Goal: Information Seeking & Learning: Find specific fact

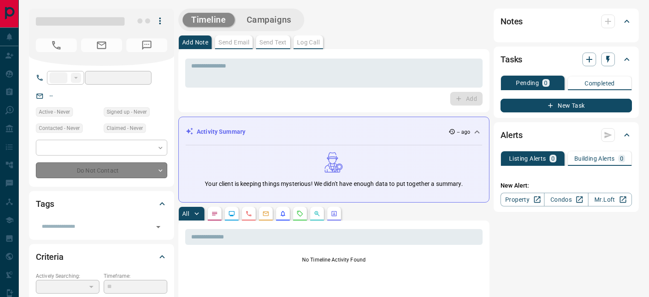
type input "**"
type input "**********"
type input "**"
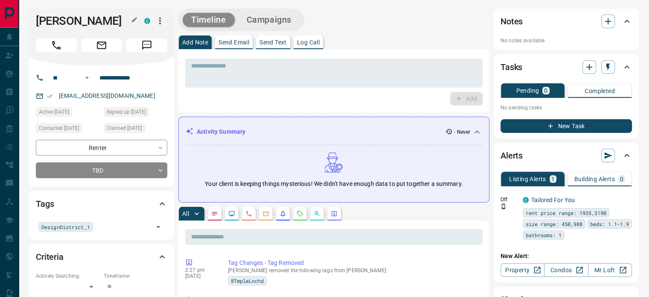
click at [133, 22] on icon "button" at bounding box center [134, 19] width 7 height 7
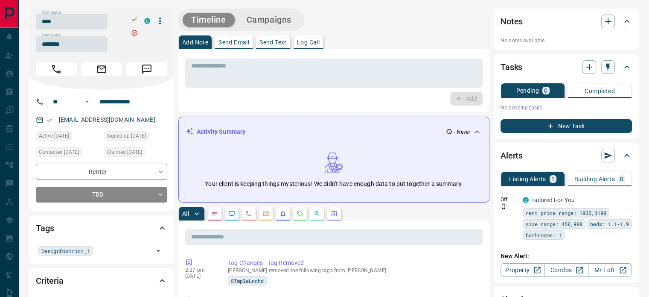
click at [133, 22] on icon "button" at bounding box center [134, 19] width 7 height 7
click at [83, 27] on input "****" at bounding box center [72, 22] width 72 height 16
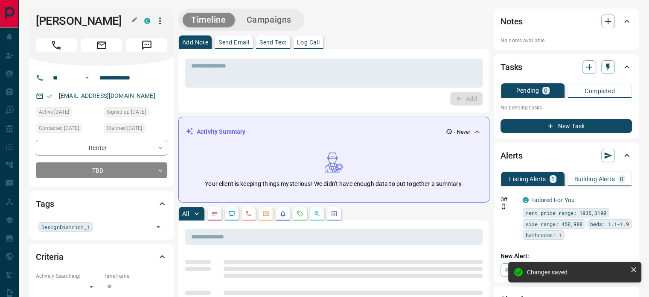
click at [136, 22] on icon "button" at bounding box center [134, 19] width 7 height 7
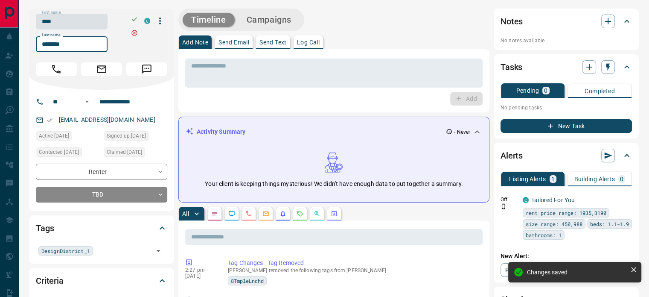
click at [87, 45] on input "********" at bounding box center [72, 44] width 72 height 16
click at [118, 99] on input "**********" at bounding box center [129, 102] width 67 height 14
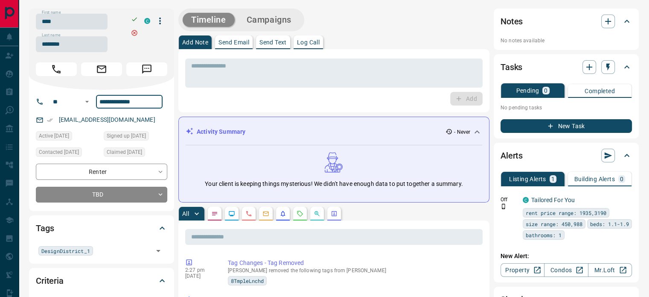
click at [119, 120] on div "[EMAIL_ADDRESS][DOMAIN_NAME]" at bounding box center [101, 120] width 131 height 14
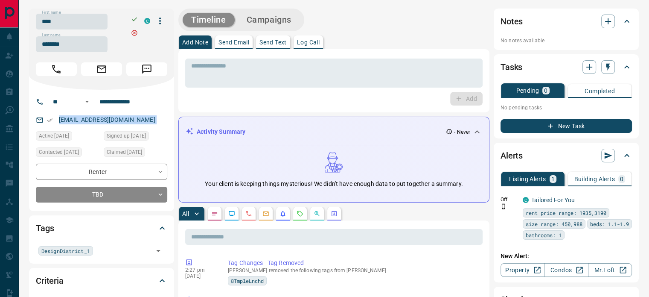
click at [119, 120] on div "[EMAIL_ADDRESS][DOMAIN_NAME]" at bounding box center [101, 120] width 131 height 14
copy link "[EMAIL_ADDRESS][DOMAIN_NAME]"
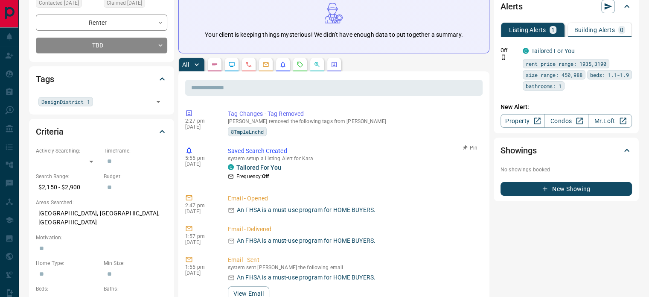
scroll to position [171, 0]
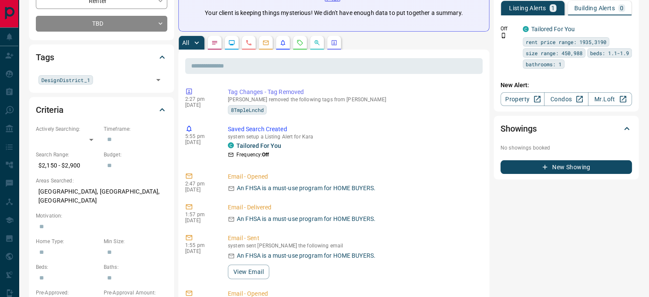
click at [82, 191] on p "[GEOGRAPHIC_DATA], [GEOGRAPHIC_DATA], [GEOGRAPHIC_DATA]" at bounding box center [101, 195] width 131 height 23
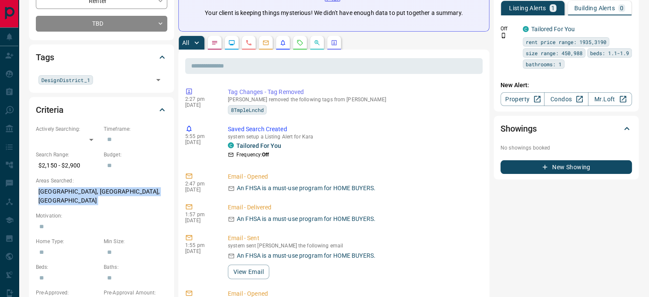
copy p "[GEOGRAPHIC_DATA], [GEOGRAPHIC_DATA], [GEOGRAPHIC_DATA]"
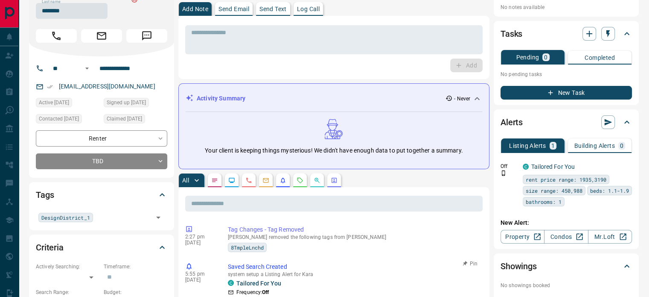
scroll to position [0, 0]
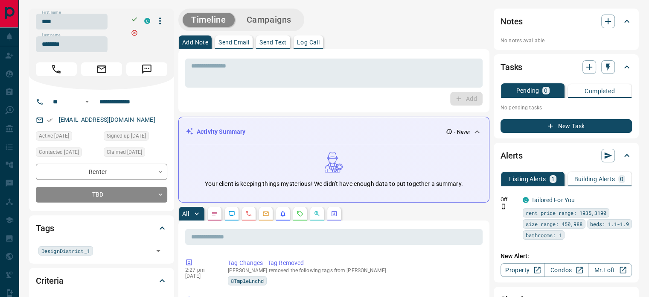
click at [250, 212] on icon "Calls" at bounding box center [248, 213] width 7 height 7
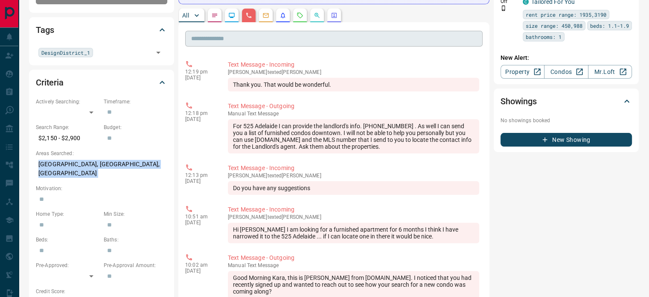
scroll to position [256, 0]
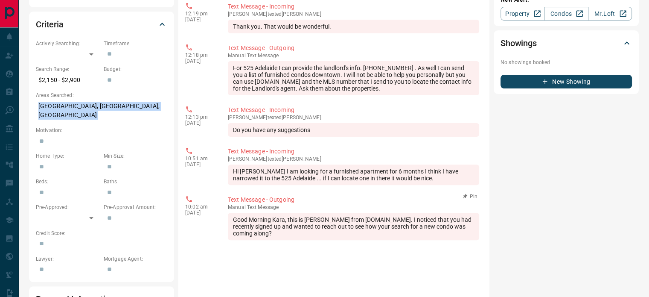
click at [459, 229] on div "Good Morning Kara, this is [PERSON_NAME] from [DOMAIN_NAME]. I noticed that you…" at bounding box center [353, 226] width 251 height 27
drag, startPoint x: 459, startPoint y: 229, endPoint x: 312, endPoint y: 150, distance: 166.9
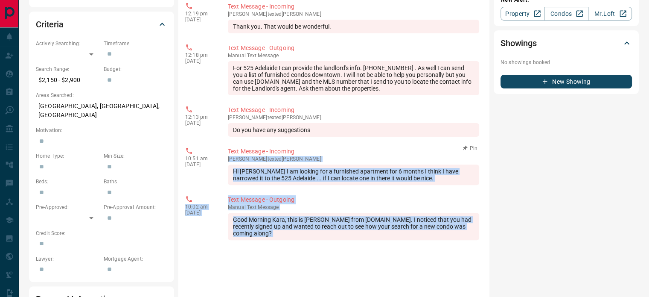
click at [326, 152] on div "12:19 pm [DATE] Text Message - Incoming Kara texted [PERSON_NAME] Thank you. Th…" at bounding box center [334, 256] width 298 height 512
click at [323, 152] on p "Text Message - Incoming" at bounding box center [353, 151] width 251 height 9
click at [388, 191] on div "12:19 pm [DATE] Text Message - Incoming Kara texted [PERSON_NAME] Thank you. Th…" at bounding box center [334, 256] width 298 height 512
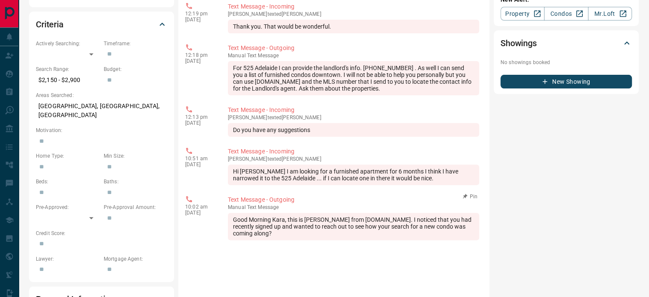
drag, startPoint x: 459, startPoint y: 227, endPoint x: 450, endPoint y: 222, distance: 9.9
click at [458, 227] on div "Good Morning Kara, this is [PERSON_NAME] from [DOMAIN_NAME]. I noticed that you…" at bounding box center [353, 226] width 251 height 27
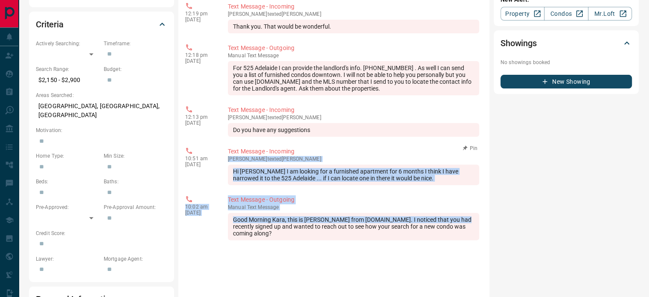
drag, startPoint x: 450, startPoint y: 222, endPoint x: 336, endPoint y: 152, distance: 134.0
click at [336, 152] on div "12:19 pm [DATE] Text Message - Incoming Kara texted [PERSON_NAME] Thank you. Th…" at bounding box center [334, 256] width 298 height 512
click at [376, 178] on div "Hi [PERSON_NAME] I am looking for a furnished apartment for 6 months I think I …" at bounding box center [353, 174] width 251 height 20
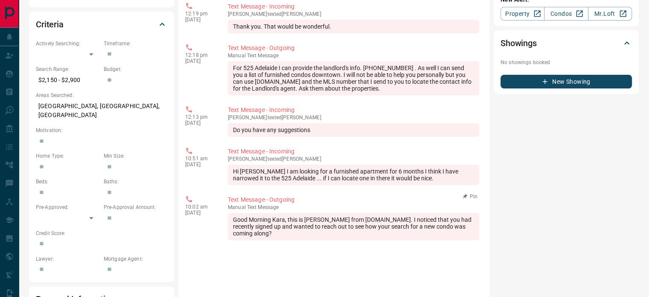
click at [460, 228] on div "Good Morning Kara, this is [PERSON_NAME] from [DOMAIN_NAME]. I noticed that you…" at bounding box center [353, 226] width 251 height 27
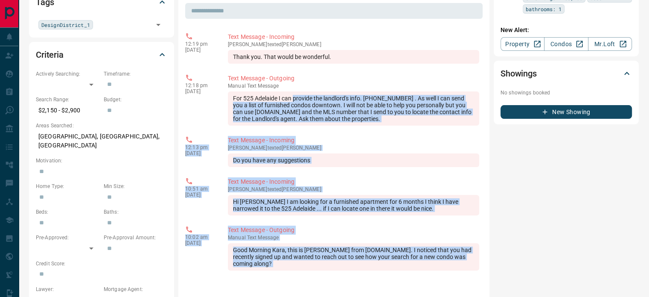
scroll to position [171, 0]
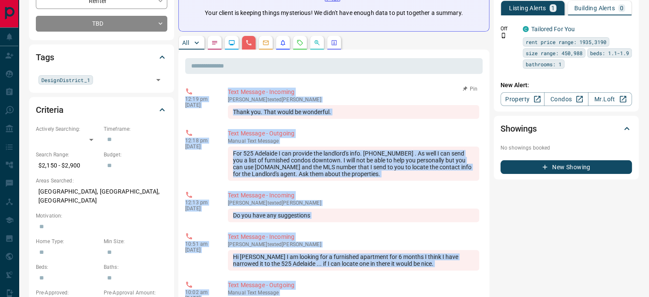
copy div "12:19 pm [DATE] Text Message - Incoming Kara texted [PERSON_NAME] Thank you. Th…"
drag, startPoint x: 460, startPoint y: 228, endPoint x: 195, endPoint y: 89, distance: 300.0
click at [195, 89] on div "12:19 pm [DATE]" at bounding box center [200, 103] width 30 height 31
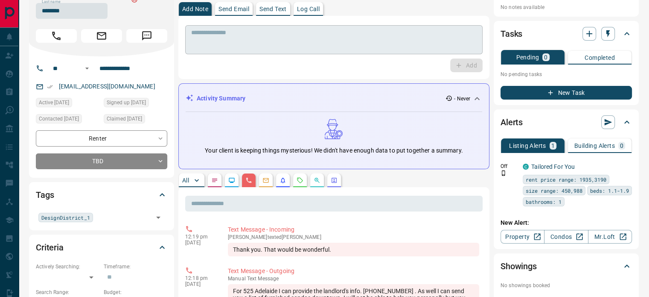
scroll to position [0, 0]
